Goal: Task Accomplishment & Management: Manage account settings

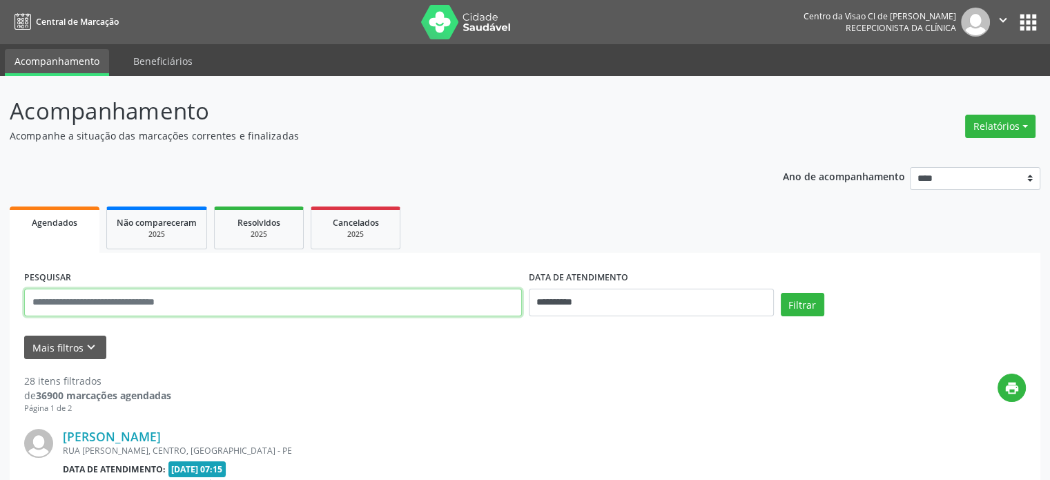
click at [225, 306] on input "text" at bounding box center [273, 303] width 498 height 28
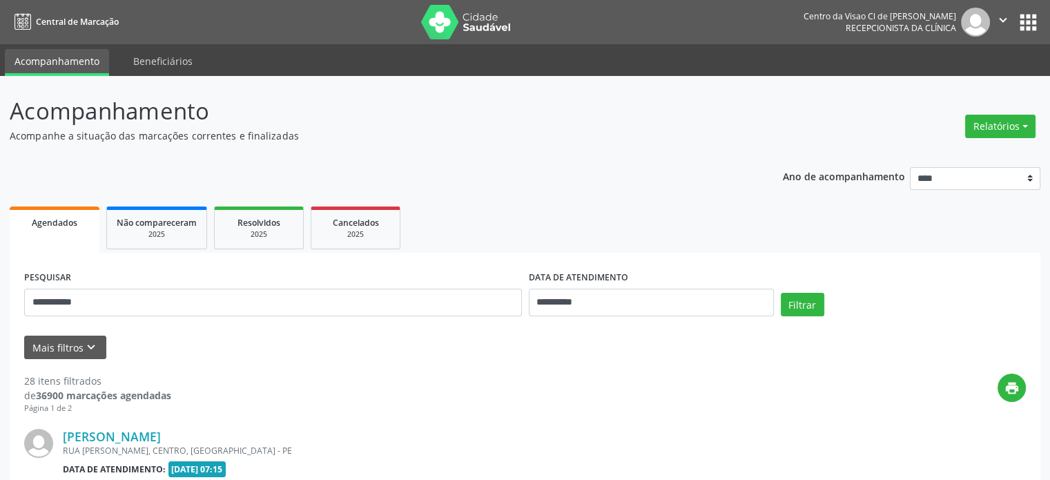
click at [775, 304] on div "**********" at bounding box center [651, 296] width 252 height 59
click at [783, 304] on button "Filtrar" at bounding box center [802, 304] width 43 height 23
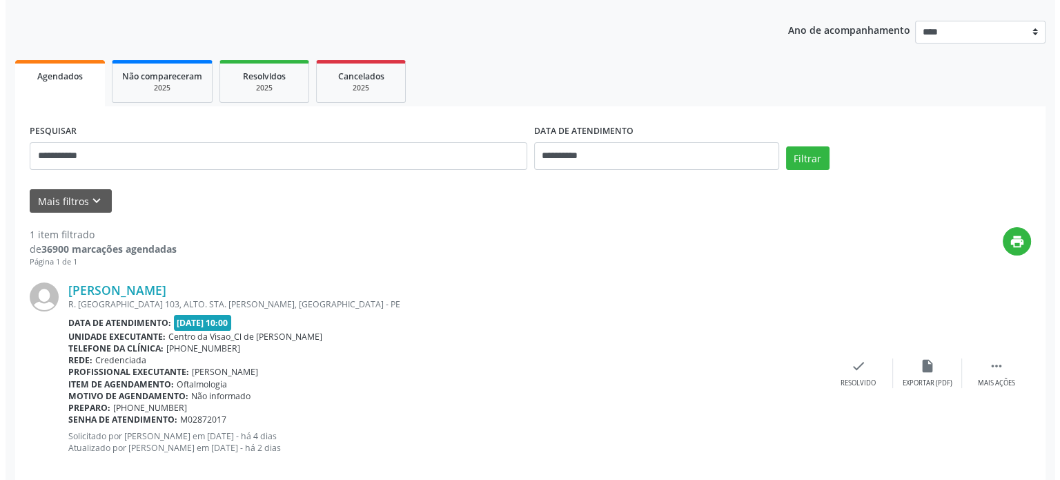
scroll to position [168, 0]
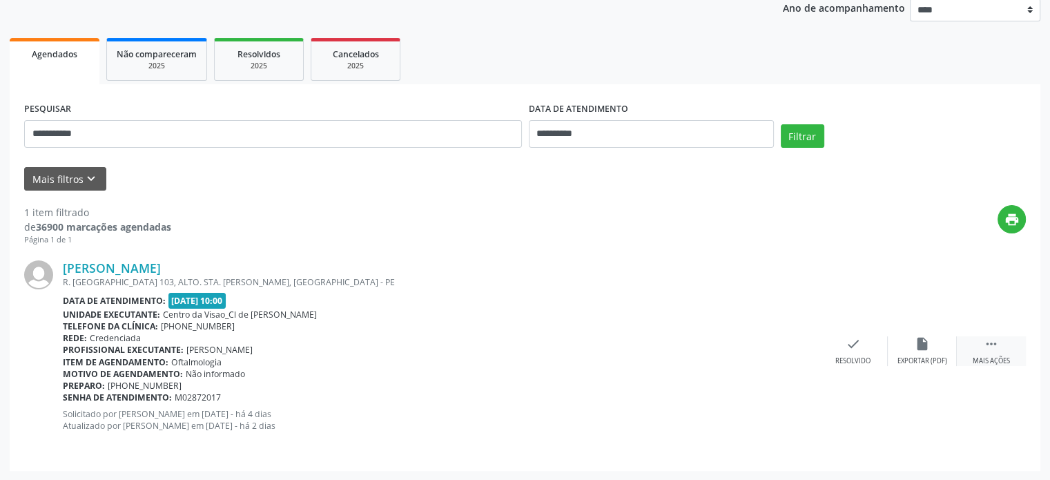
click at [997, 349] on icon "" at bounding box center [991, 343] width 15 height 15
click at [853, 351] on div "cancel Cancelar" at bounding box center [853, 351] width 69 height 30
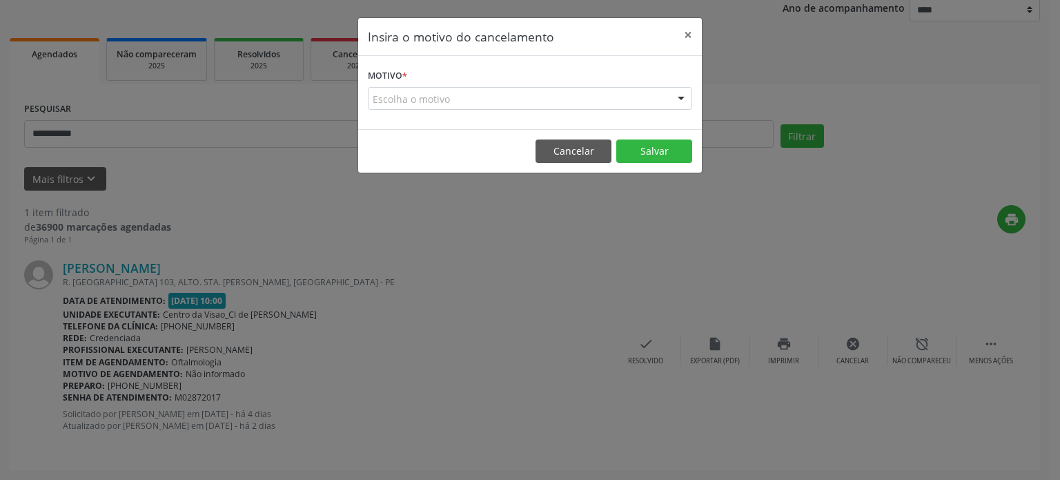
click at [550, 92] on div "Escolha o motivo" at bounding box center [530, 98] width 324 height 23
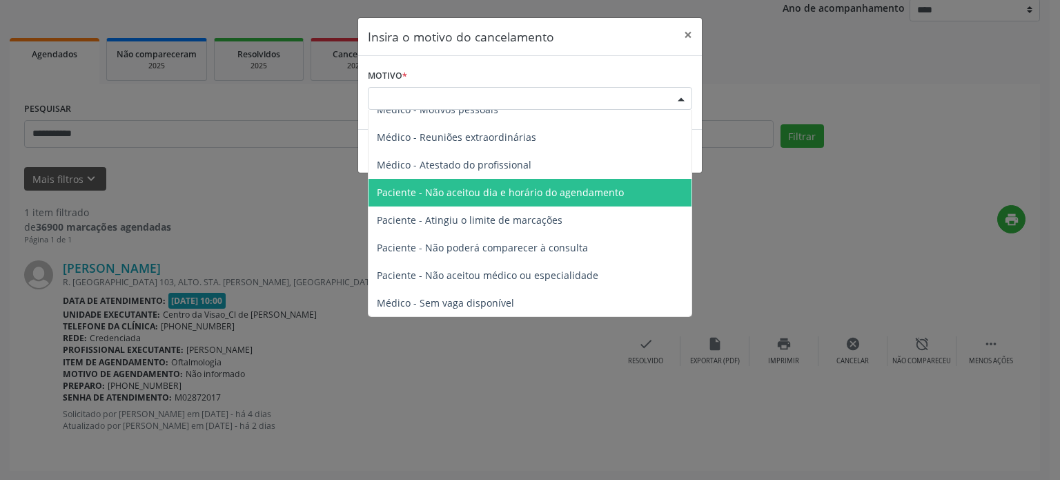
scroll to position [69, 0]
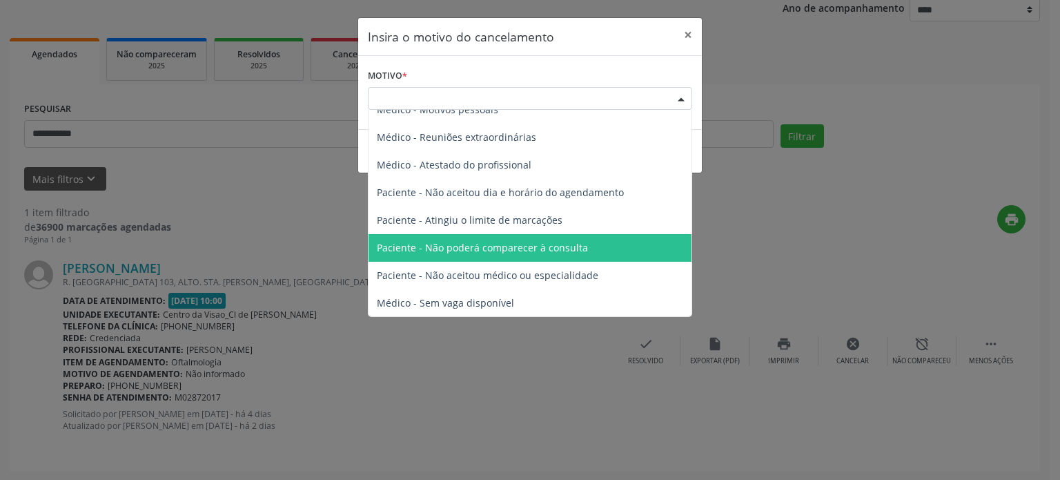
click at [467, 247] on span "Paciente - Não poderá comparecer à consulta" at bounding box center [482, 247] width 211 height 13
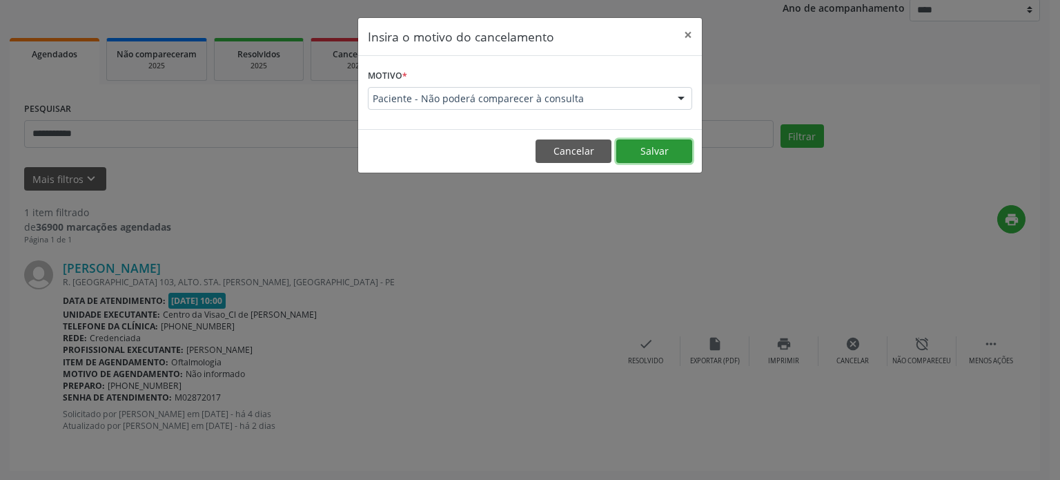
click at [644, 149] on button "Salvar" at bounding box center [654, 150] width 76 height 23
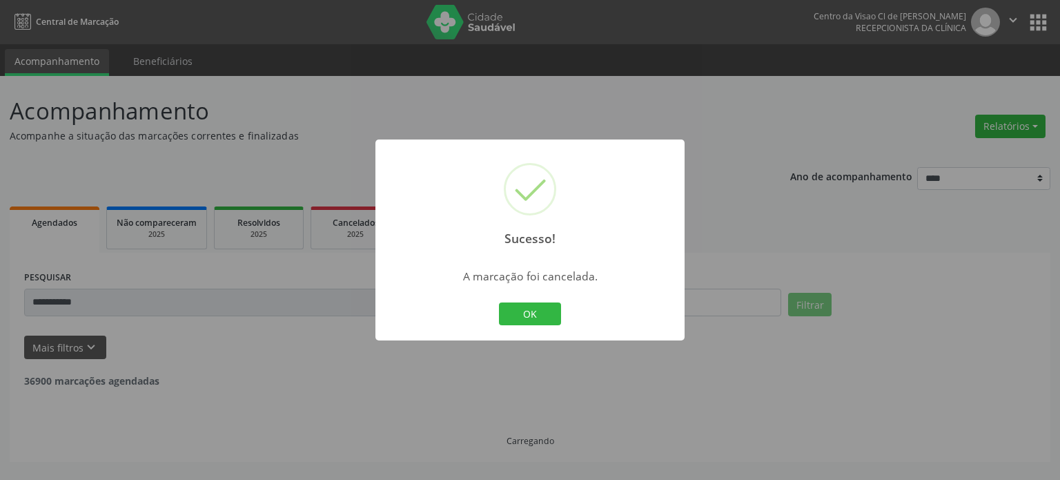
scroll to position [0, 0]
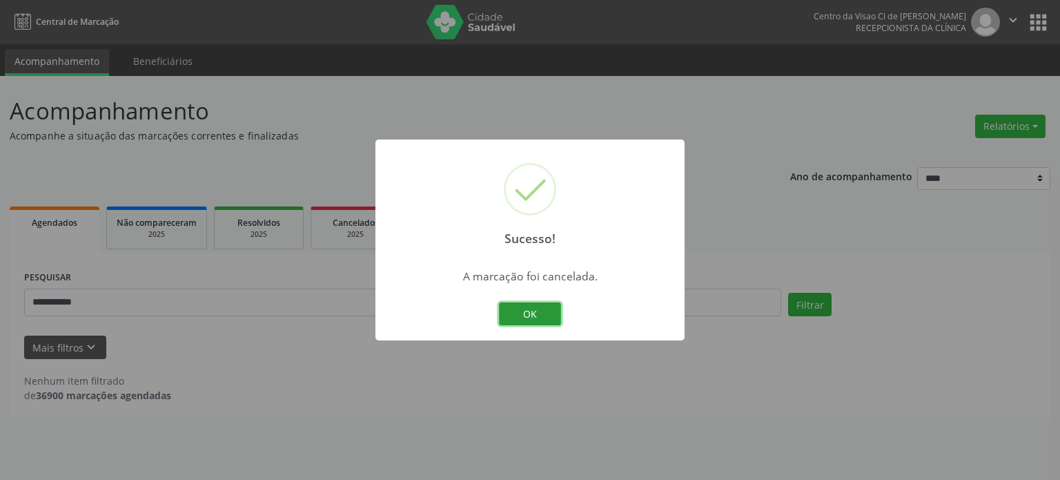
click at [555, 313] on button "OK" at bounding box center [530, 313] width 62 height 23
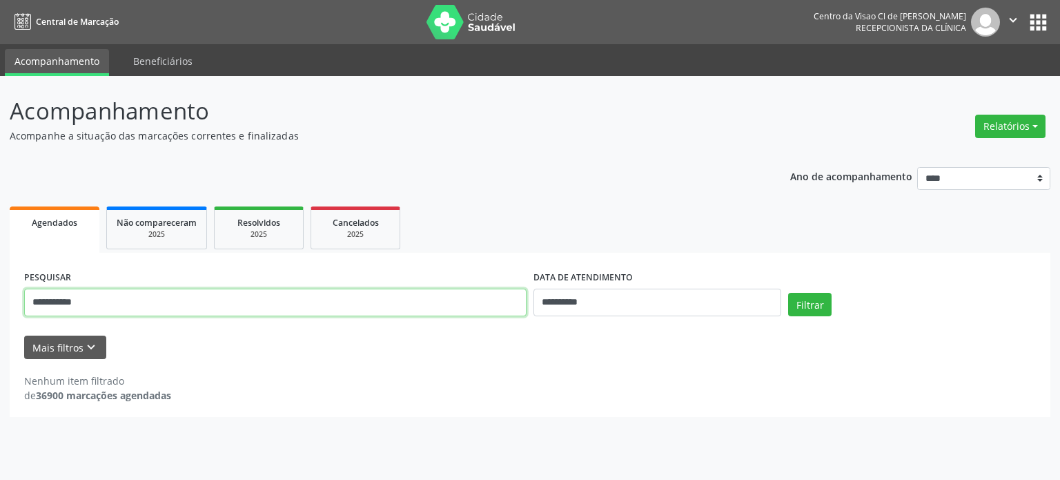
drag, startPoint x: 159, startPoint y: 298, endPoint x: 0, endPoint y: 304, distance: 159.6
click at [0, 304] on div "**********" at bounding box center [530, 278] width 1060 height 404
click at [788, 293] on button "Filtrar" at bounding box center [809, 304] width 43 height 23
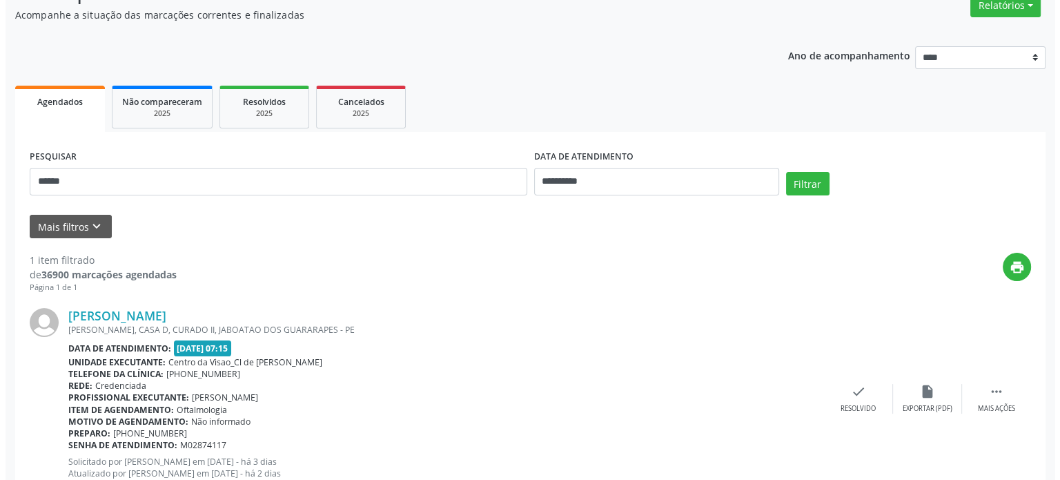
scroll to position [168, 0]
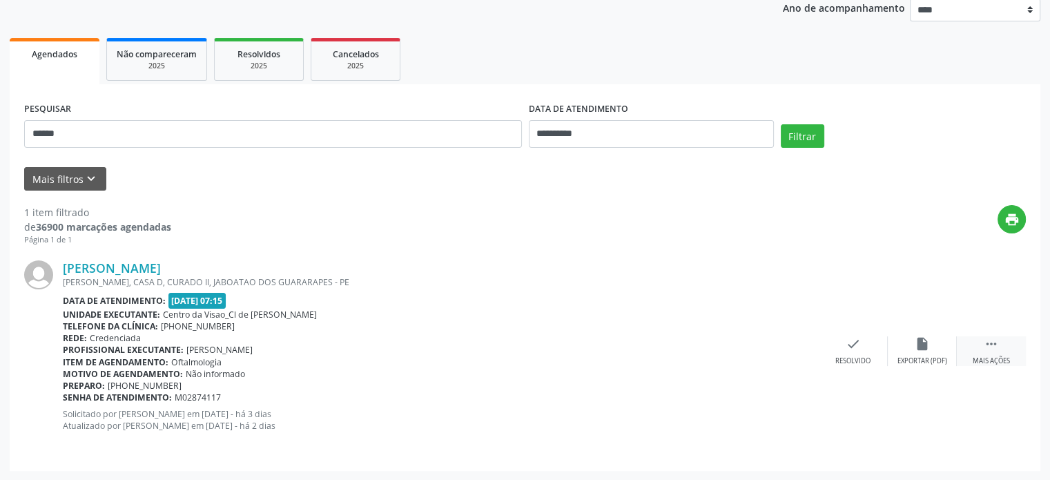
click at [1005, 350] on div " Mais ações" at bounding box center [991, 351] width 69 height 30
click at [846, 353] on div "cancel Cancelar" at bounding box center [853, 351] width 69 height 30
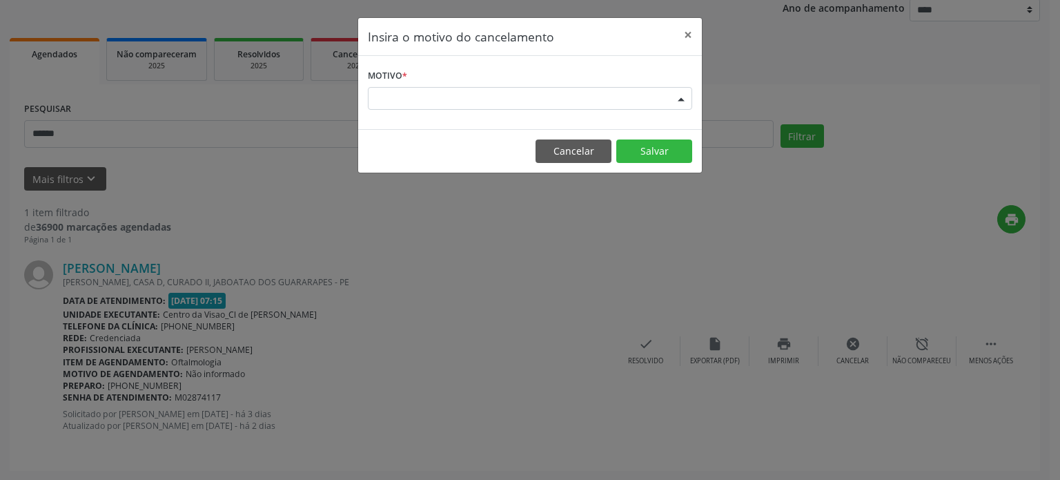
click at [500, 93] on div "Escolha o motivo" at bounding box center [530, 98] width 324 height 23
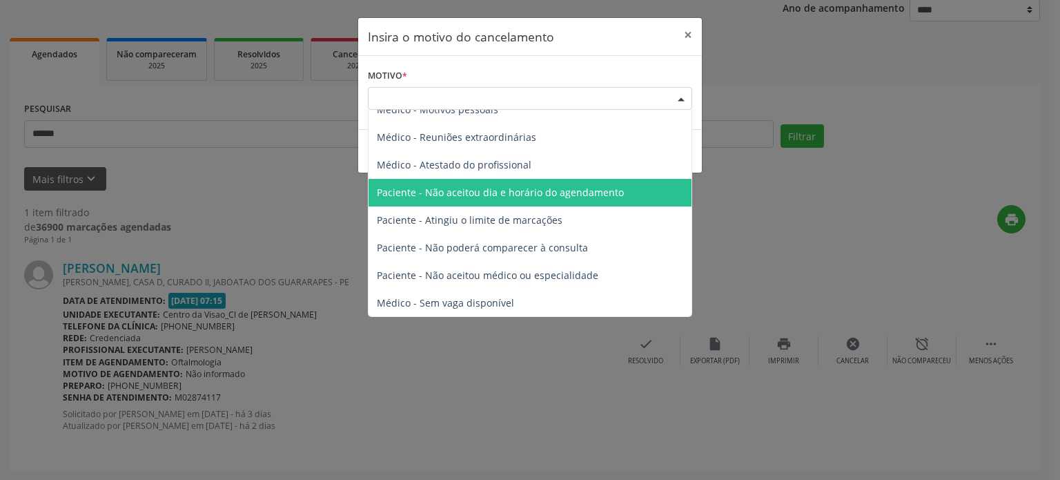
scroll to position [69, 0]
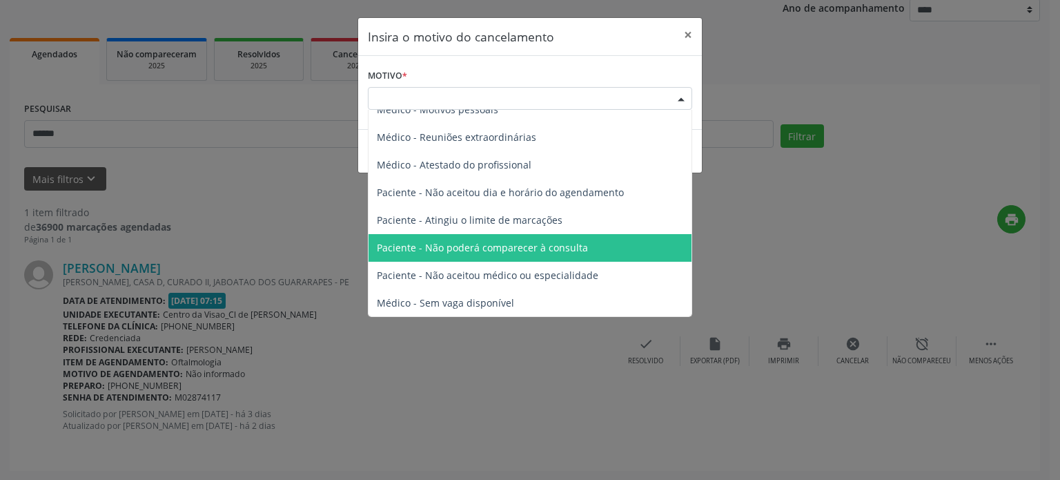
click at [463, 247] on span "Paciente - Não poderá comparecer à consulta" at bounding box center [482, 247] width 211 height 13
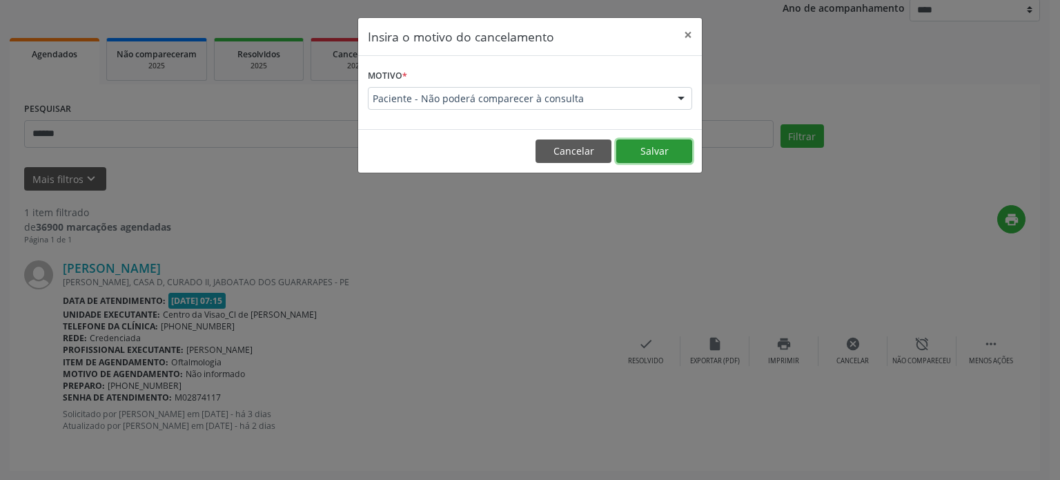
click at [666, 142] on button "Salvar" at bounding box center [654, 150] width 76 height 23
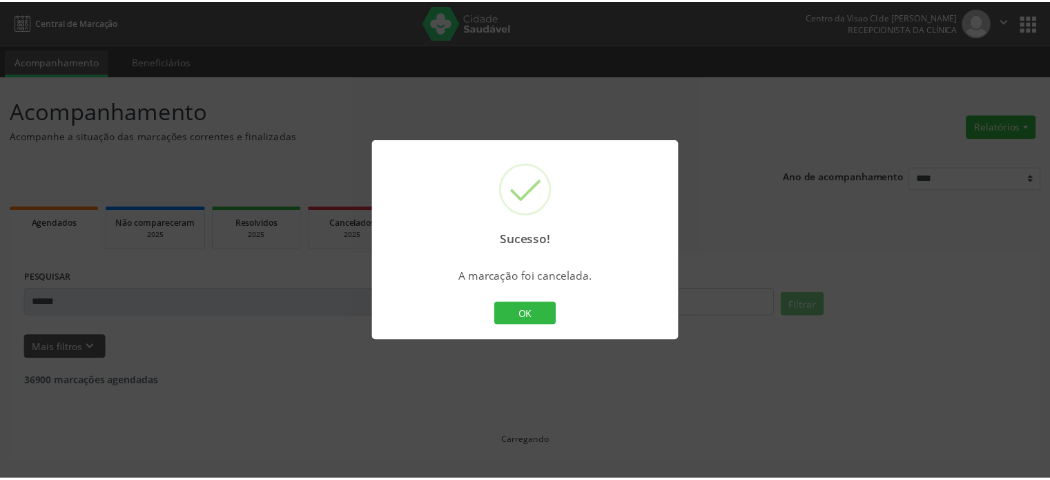
scroll to position [0, 0]
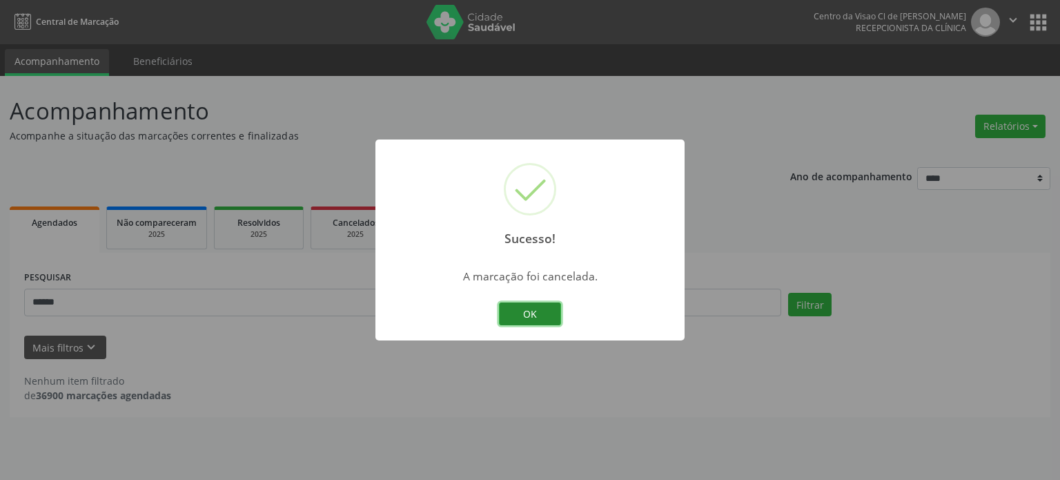
click at [516, 314] on button "OK" at bounding box center [530, 313] width 62 height 23
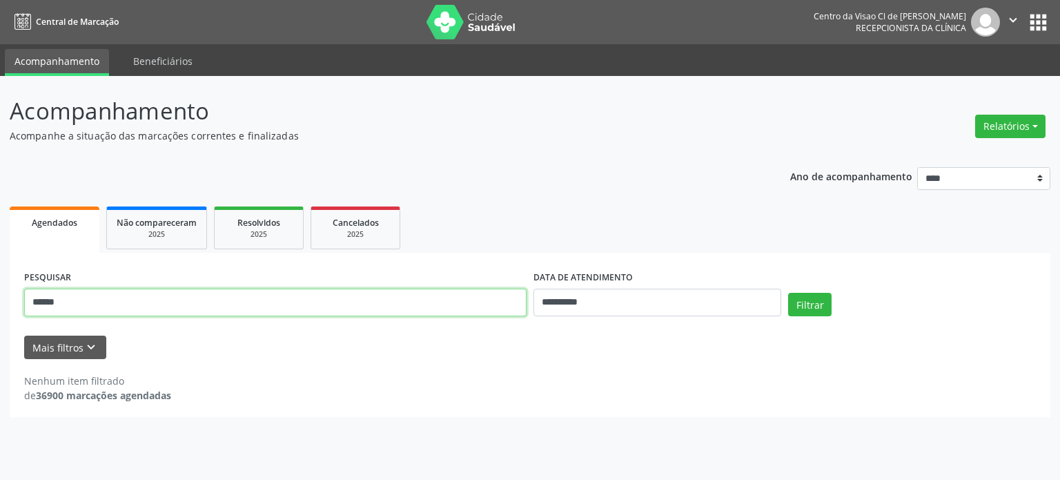
drag, startPoint x: 52, startPoint y: 315, endPoint x: 0, endPoint y: 312, distance: 52.6
click at [0, 312] on div "**********" at bounding box center [530, 278] width 1060 height 404
click at [90, 306] on input "**********" at bounding box center [275, 303] width 503 height 28
type input "**********"
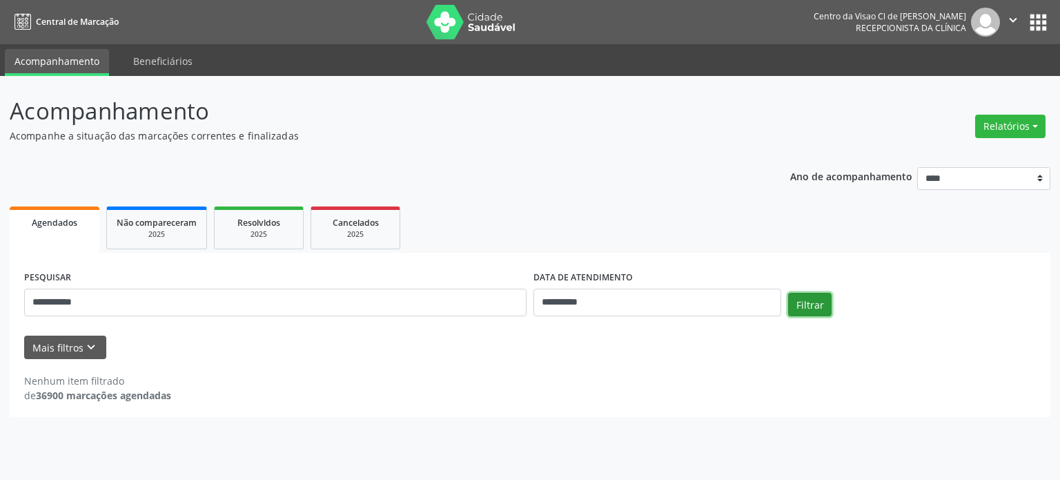
click at [798, 303] on button "Filtrar" at bounding box center [809, 304] width 43 height 23
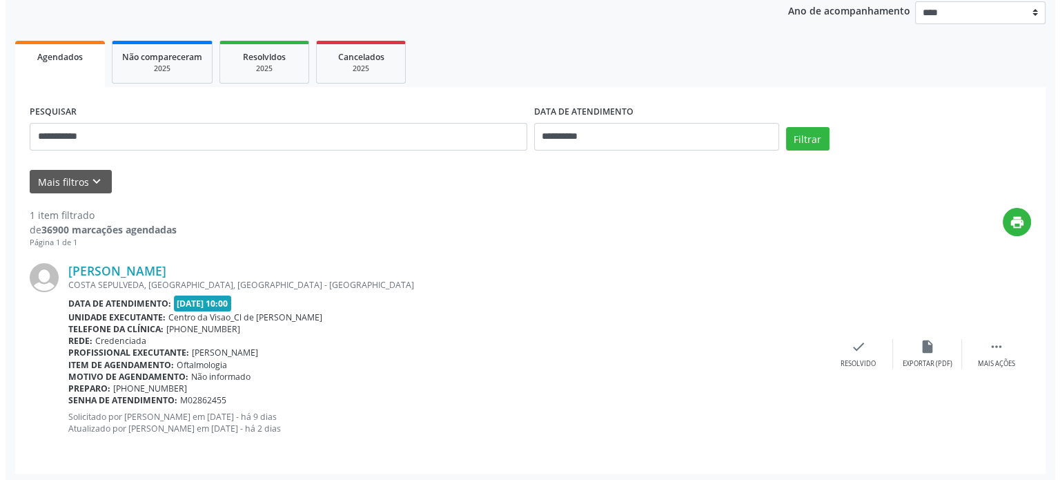
scroll to position [168, 0]
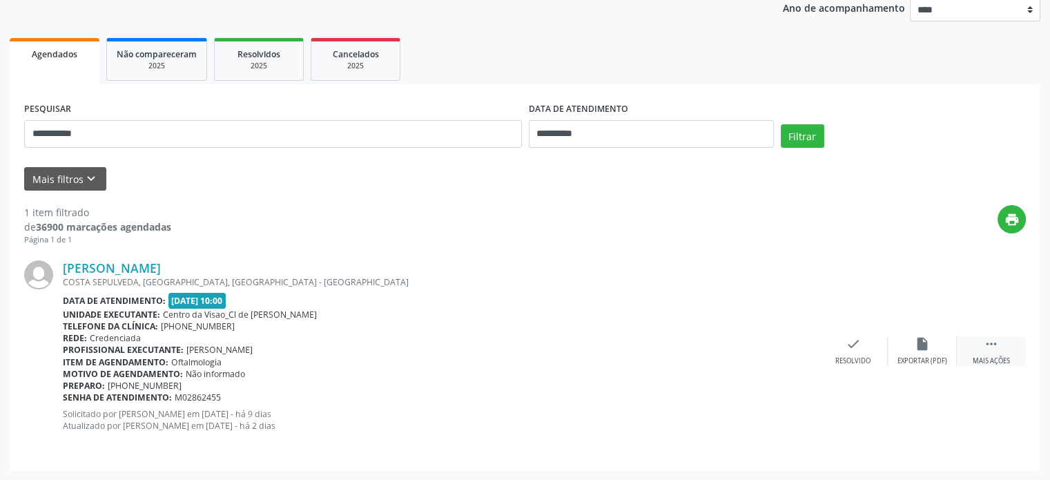
click at [986, 342] on icon "" at bounding box center [991, 343] width 15 height 15
click at [859, 345] on icon "cancel" at bounding box center [853, 343] width 15 height 15
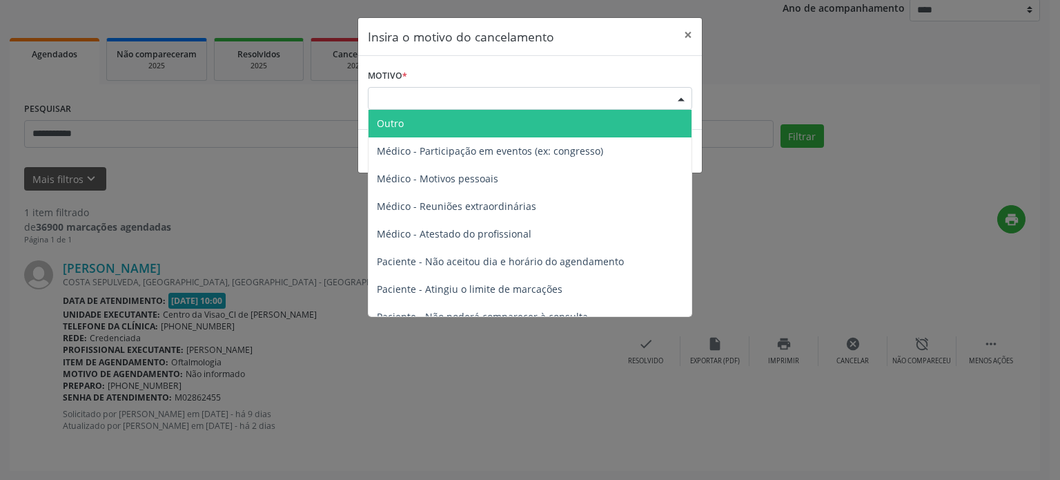
click at [506, 104] on div "Escolha o motivo" at bounding box center [530, 98] width 324 height 23
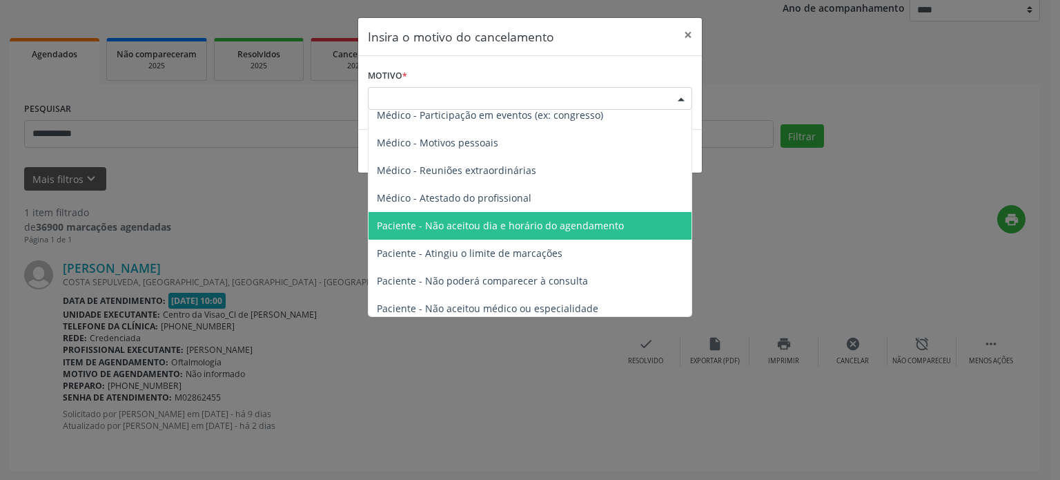
scroll to position [69, 0]
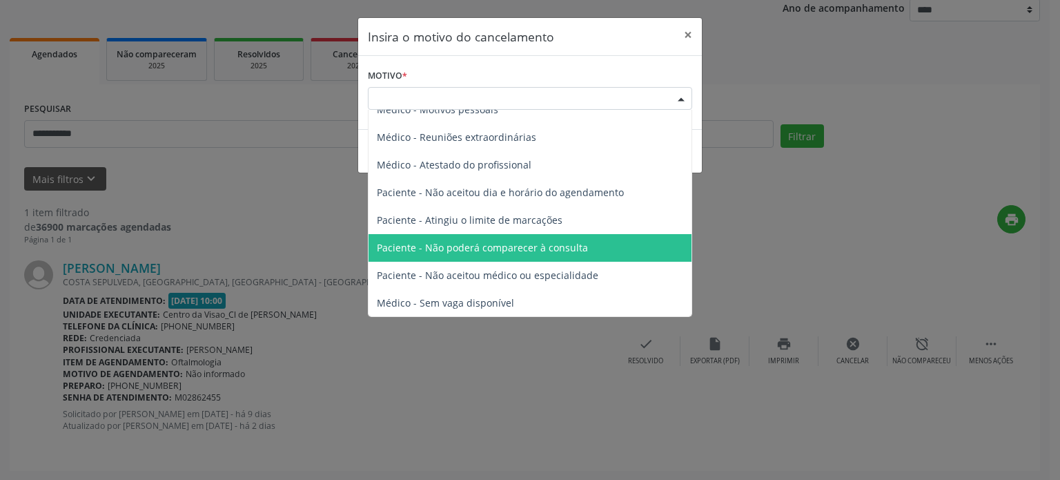
click at [452, 256] on span "Paciente - Não poderá comparecer à consulta" at bounding box center [530, 248] width 323 height 28
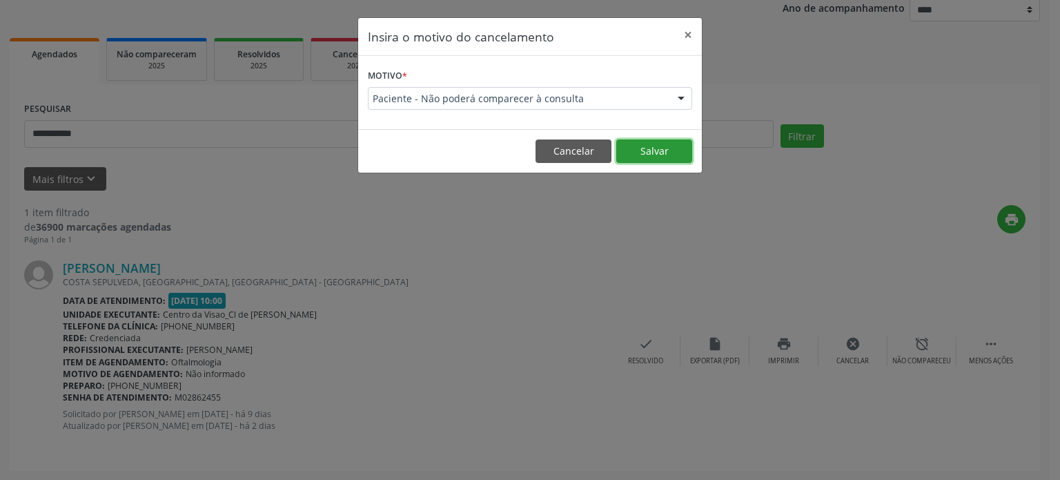
click at [641, 153] on button "Salvar" at bounding box center [654, 150] width 76 height 23
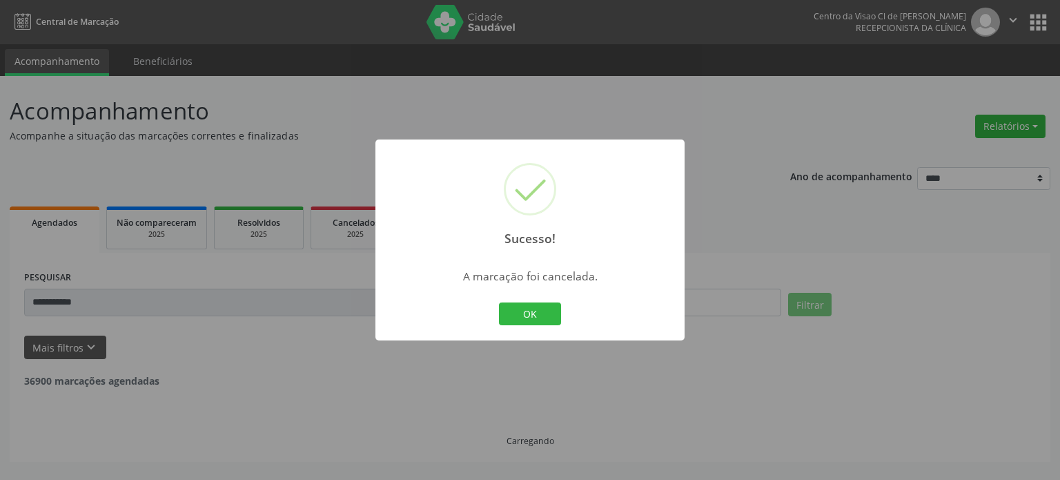
scroll to position [0, 0]
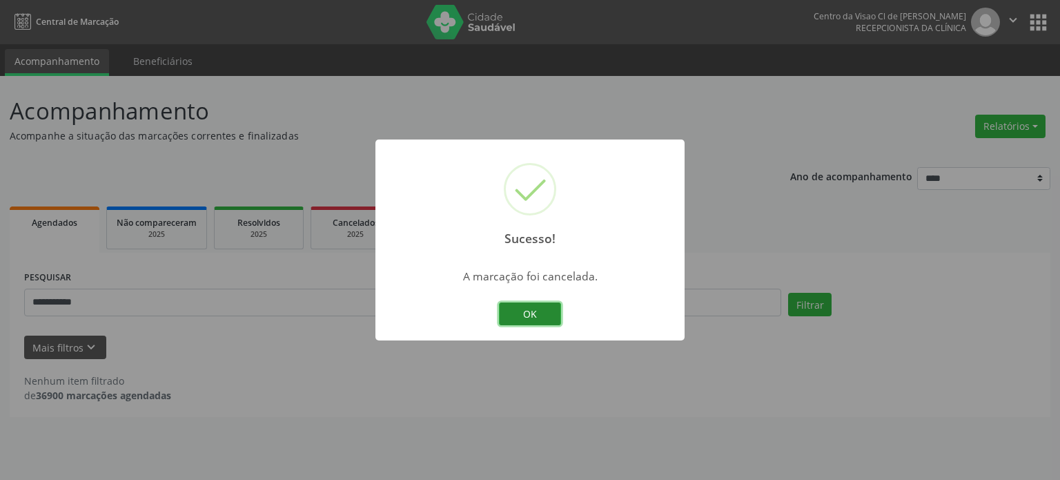
click at [529, 315] on button "OK" at bounding box center [530, 313] width 62 height 23
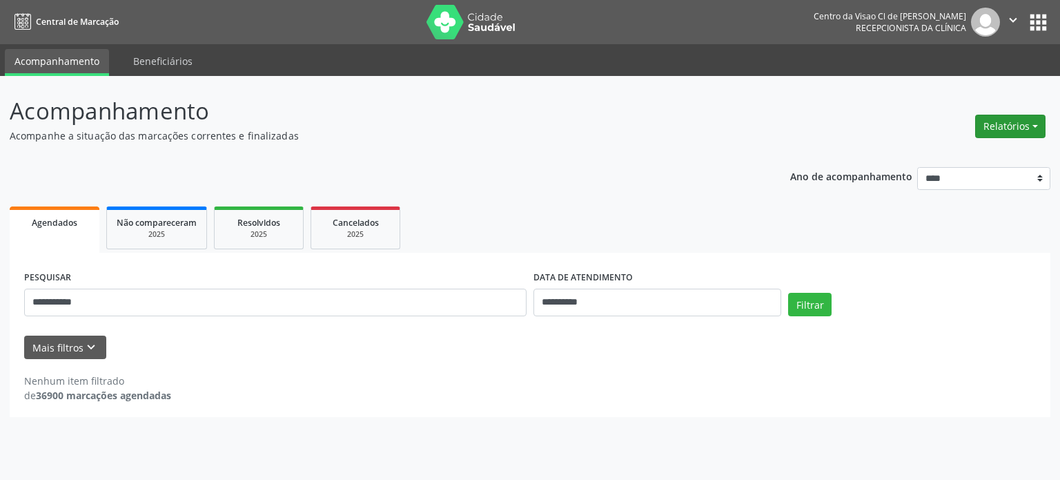
click at [986, 121] on button "Relatórios" at bounding box center [1010, 126] width 70 height 23
click at [943, 152] on link "Agendamentos" at bounding box center [971, 155] width 148 height 19
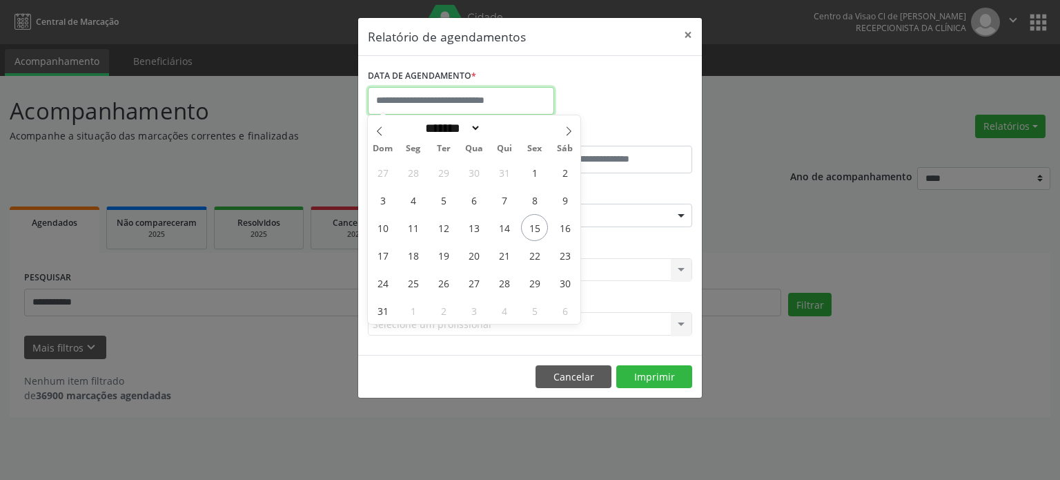
click at [467, 108] on input "text" at bounding box center [461, 101] width 186 height 28
click at [411, 259] on span "18" at bounding box center [413, 255] width 27 height 27
type input "**********"
click at [411, 259] on span "18" at bounding box center [413, 255] width 27 height 27
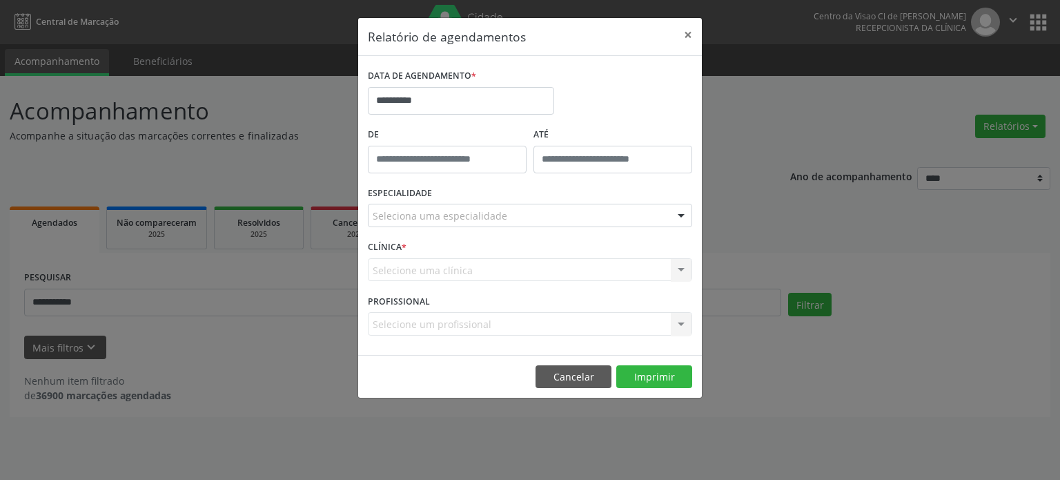
click at [509, 217] on div "Seleciona uma especialidade" at bounding box center [530, 215] width 324 height 23
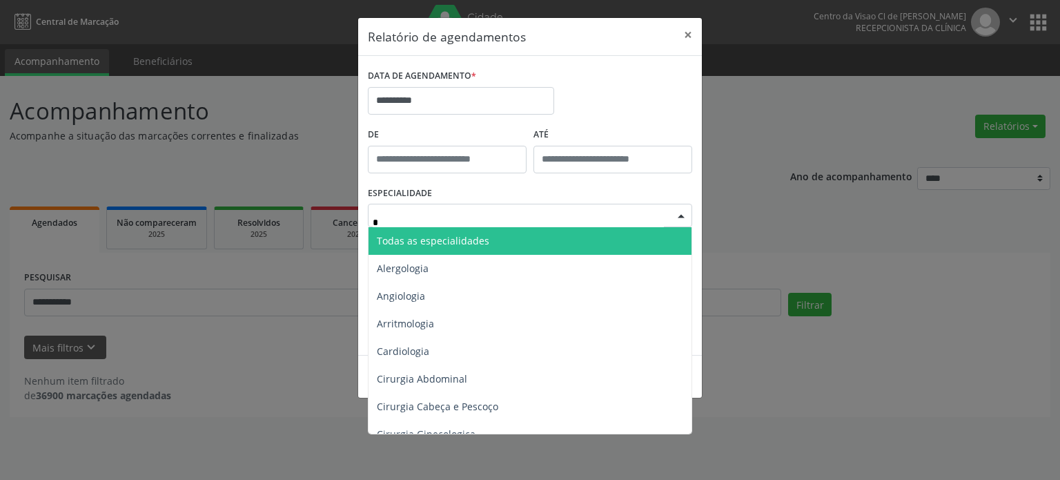
type input "**"
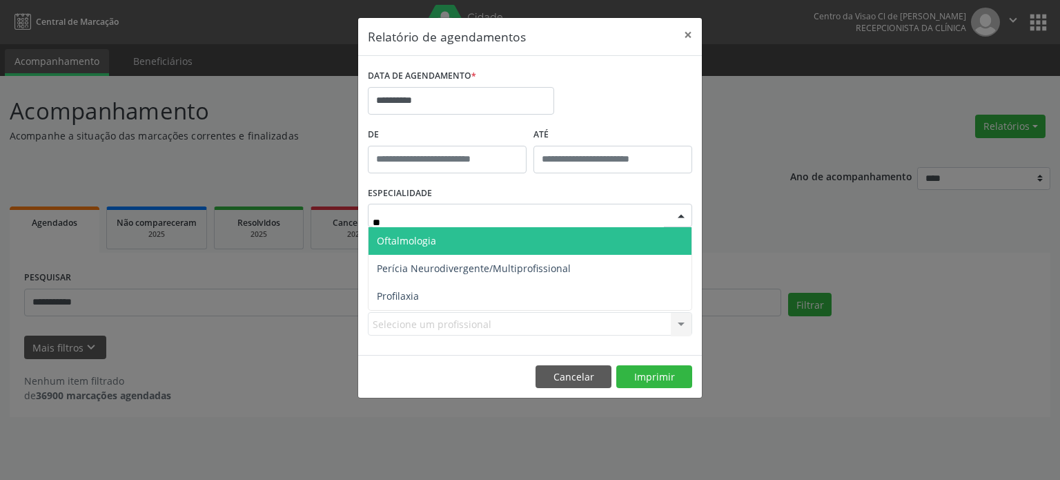
click at [489, 240] on span "Oftalmologia" at bounding box center [530, 241] width 323 height 28
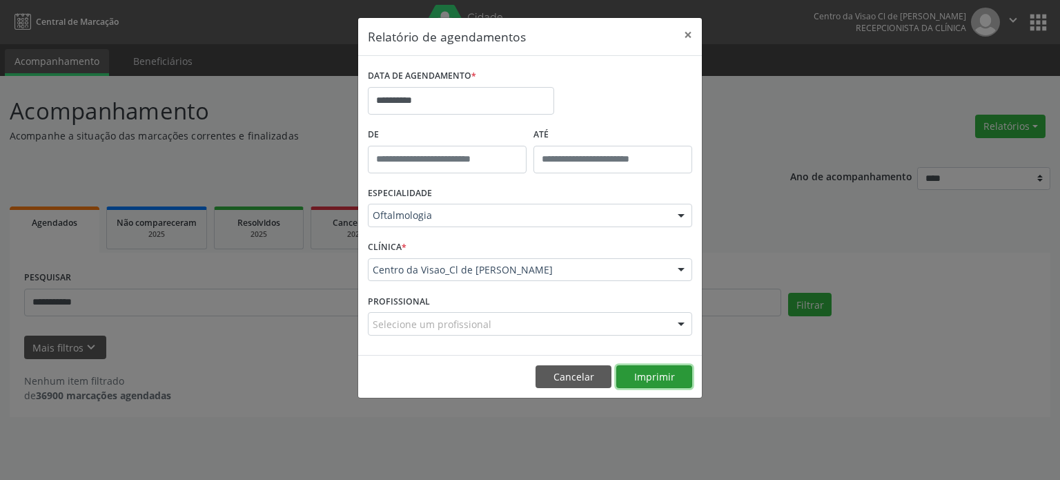
click at [654, 380] on button "Imprimir" at bounding box center [654, 376] width 76 height 23
